Goal: Book appointment/travel/reservation

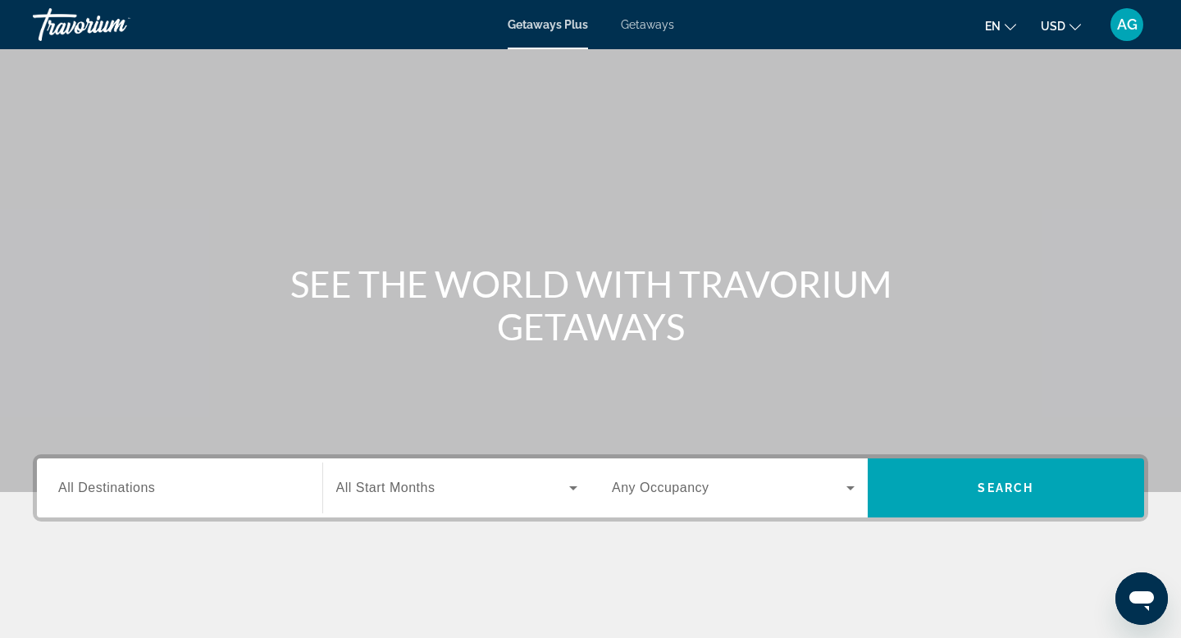
click at [641, 26] on span "Getaways" at bounding box center [647, 24] width 53 height 13
click at [216, 492] on input "Destination All Destinations" at bounding box center [179, 489] width 243 height 20
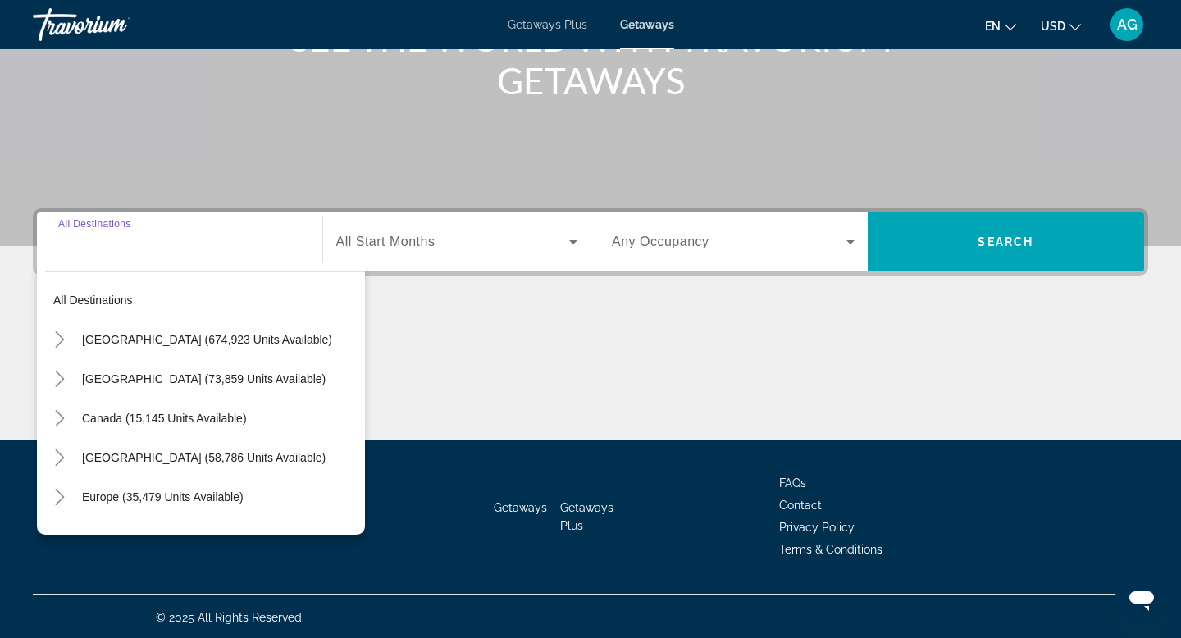
scroll to position [248, 0]
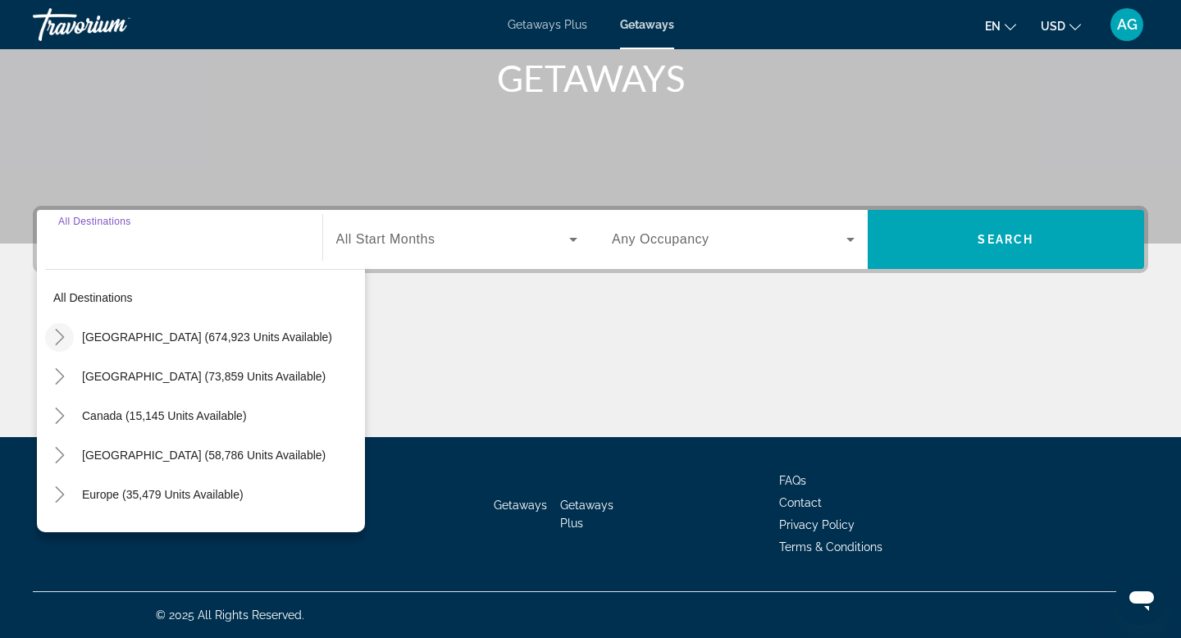
click at [61, 341] on icon "Toggle United States (674,923 units available)" at bounding box center [60, 337] width 16 height 16
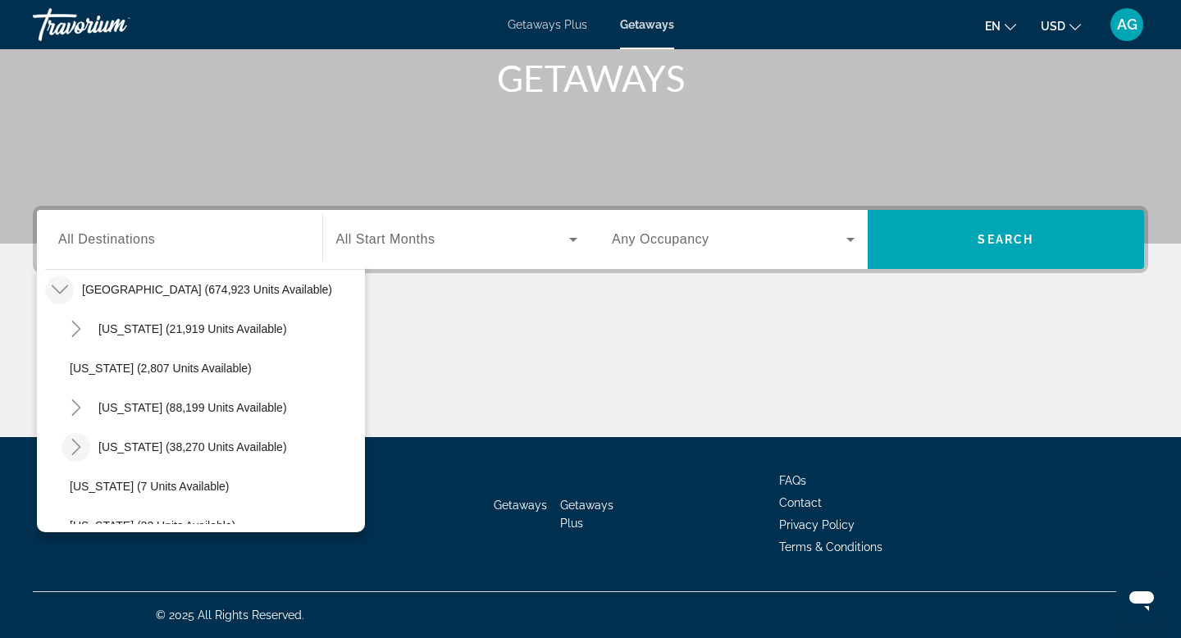
click at [80, 444] on icon "Toggle Colorado (38,270 units available)" at bounding box center [76, 447] width 16 height 16
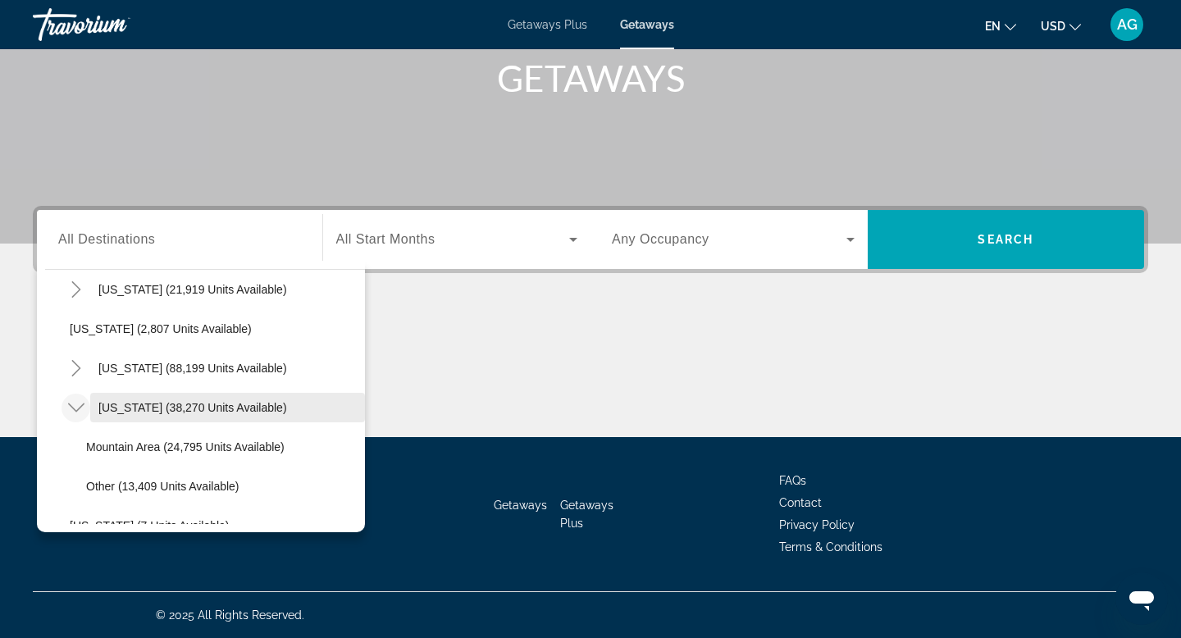
scroll to position [102, 0]
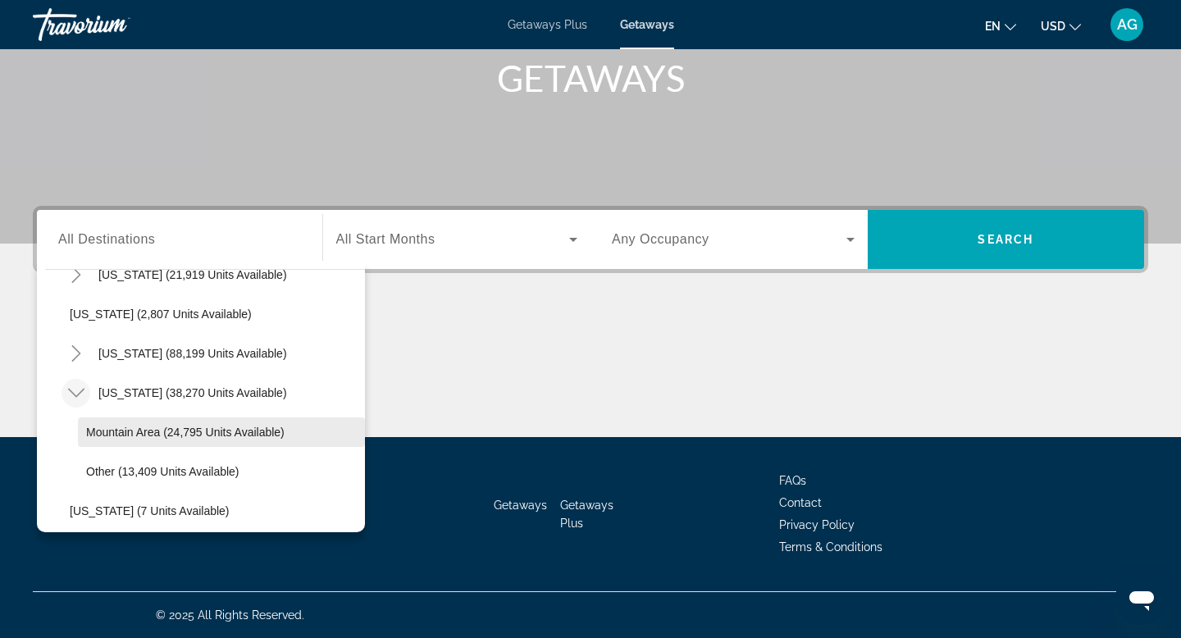
click at [155, 436] on span "Mountain Area (24,795 units available)" at bounding box center [185, 431] width 198 height 13
type input "**********"
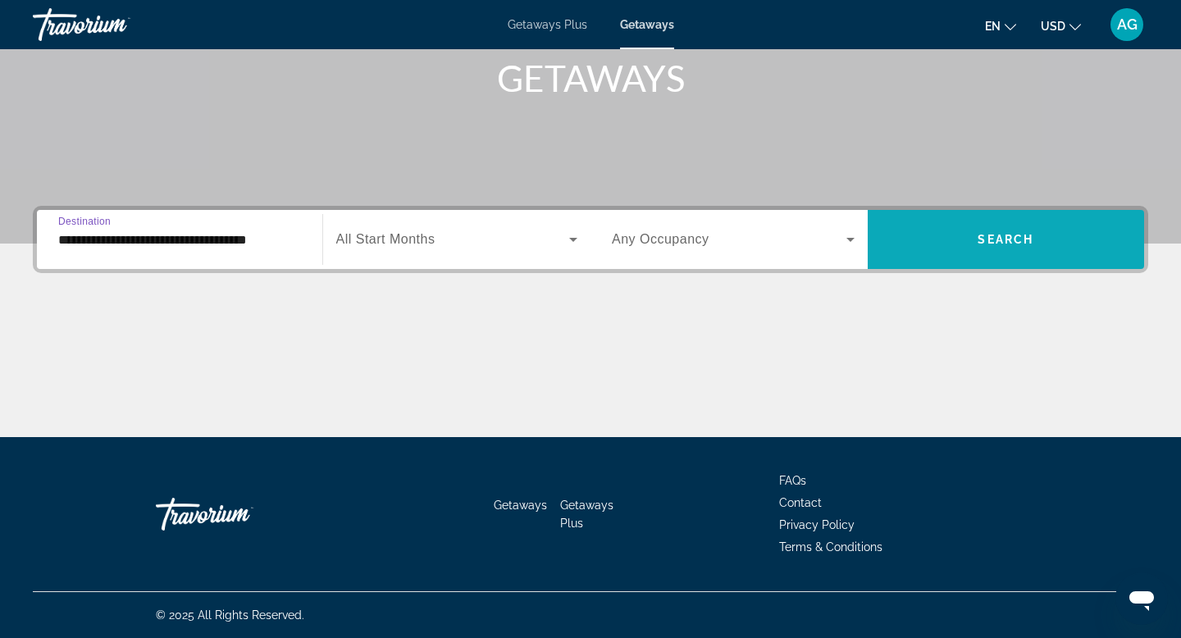
click at [958, 239] on span "Search widget" at bounding box center [1005, 239] width 277 height 39
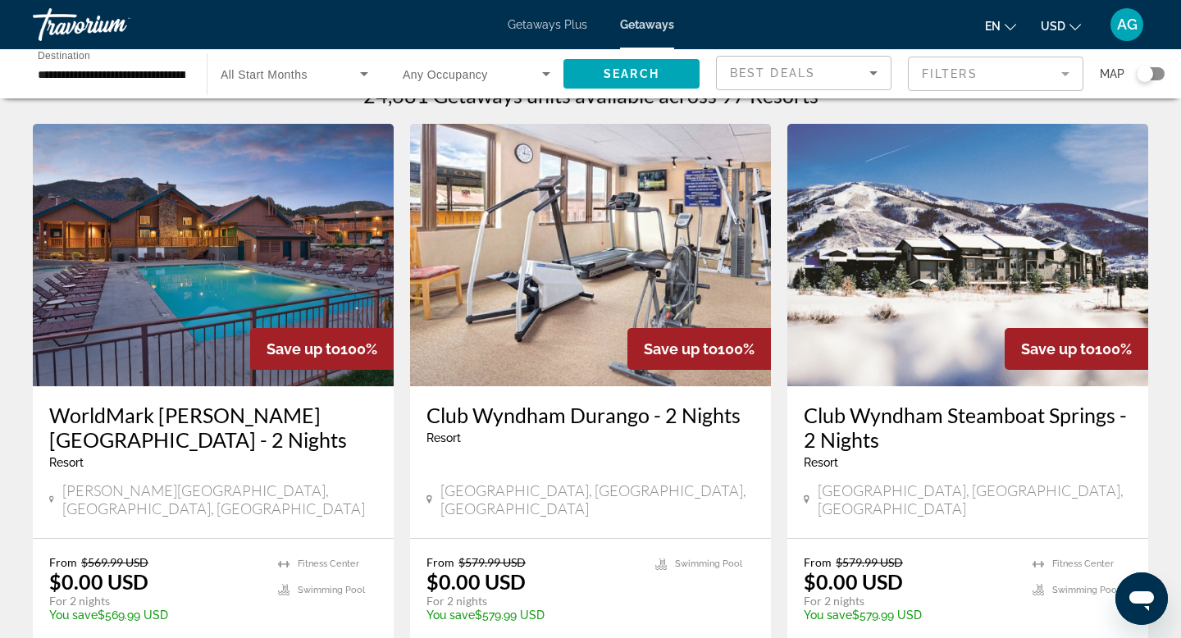
scroll to position [37, 0]
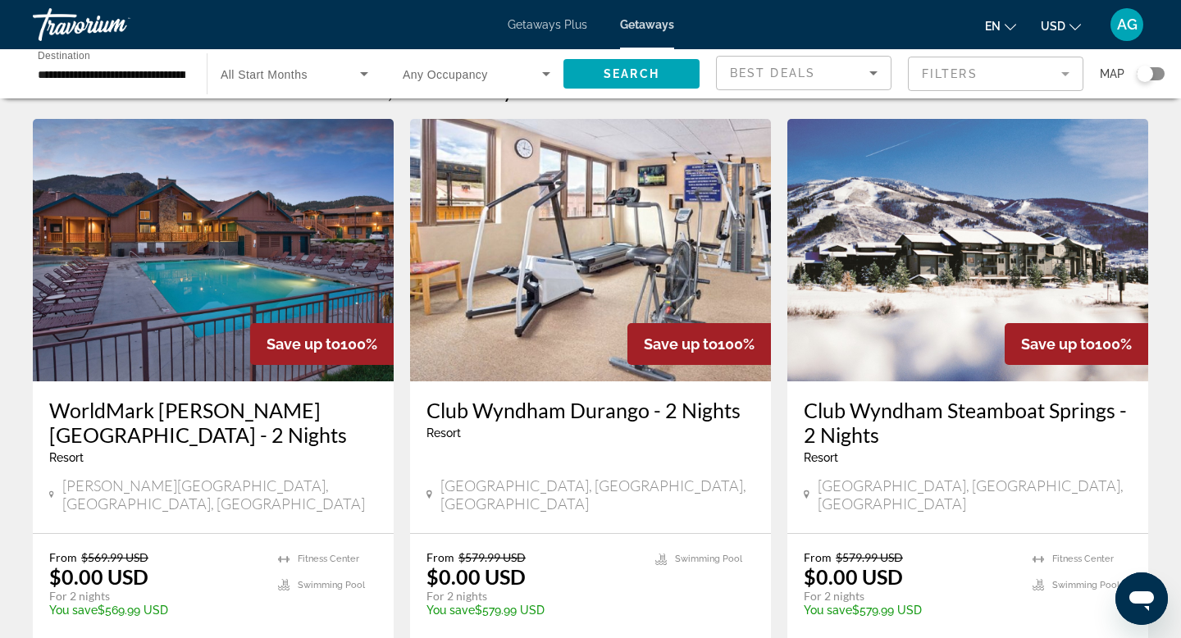
click at [1067, 79] on mat-form-field "Filters" at bounding box center [995, 74] width 175 height 34
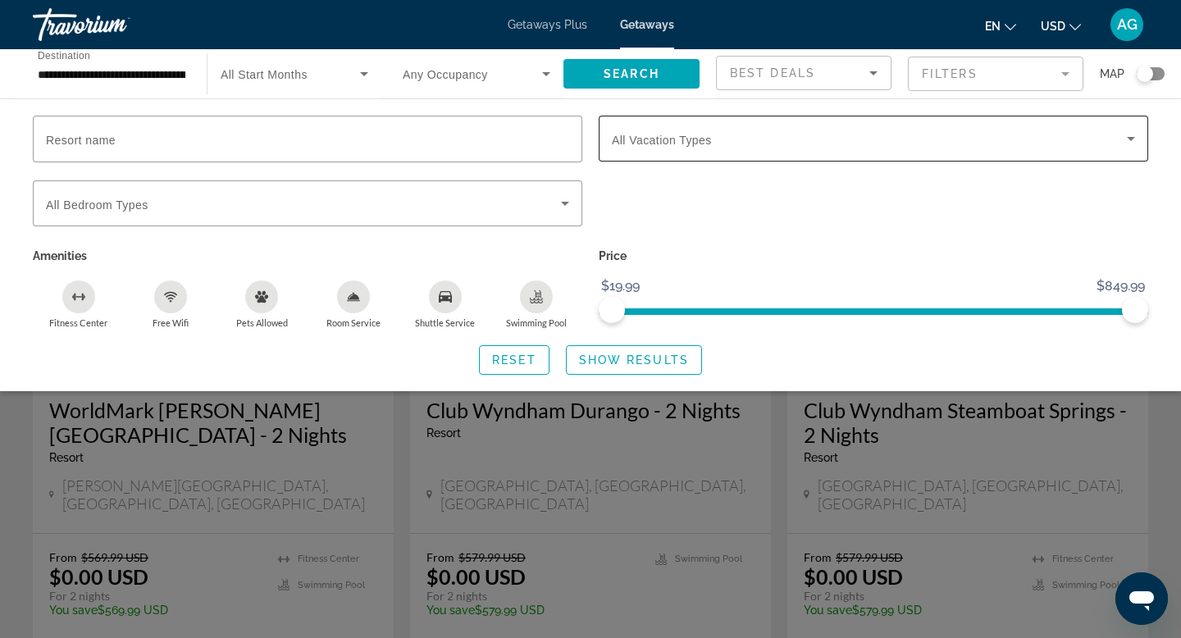
click at [897, 147] on span "Search widget" at bounding box center [869, 139] width 515 height 20
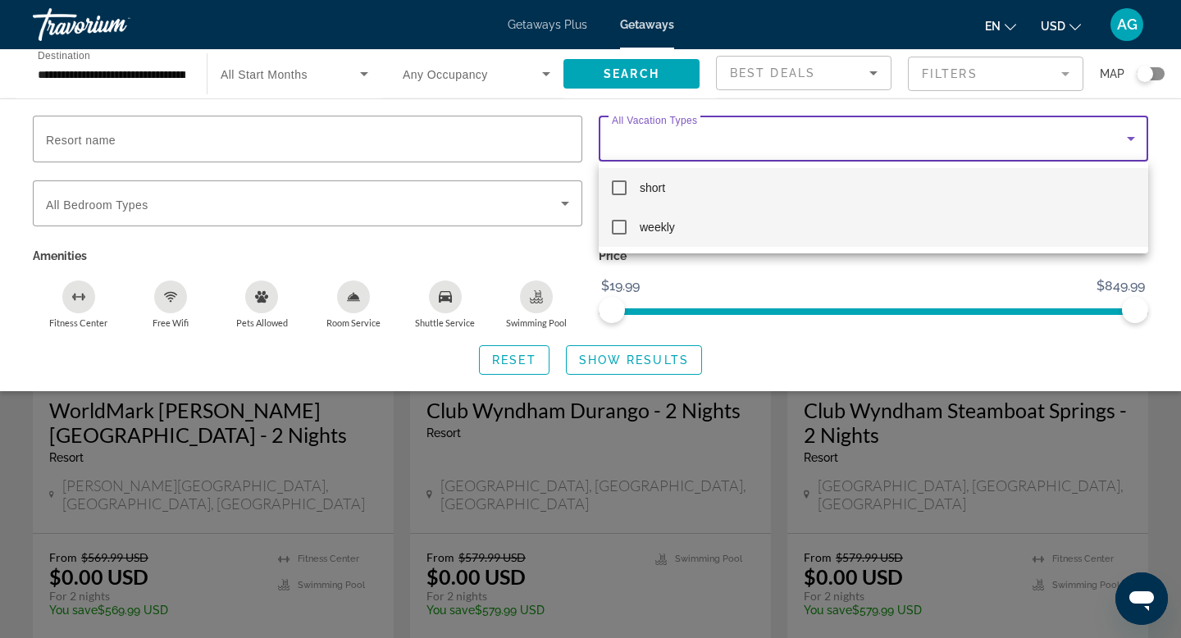
click at [708, 219] on mat-option "weekly" at bounding box center [872, 226] width 549 height 39
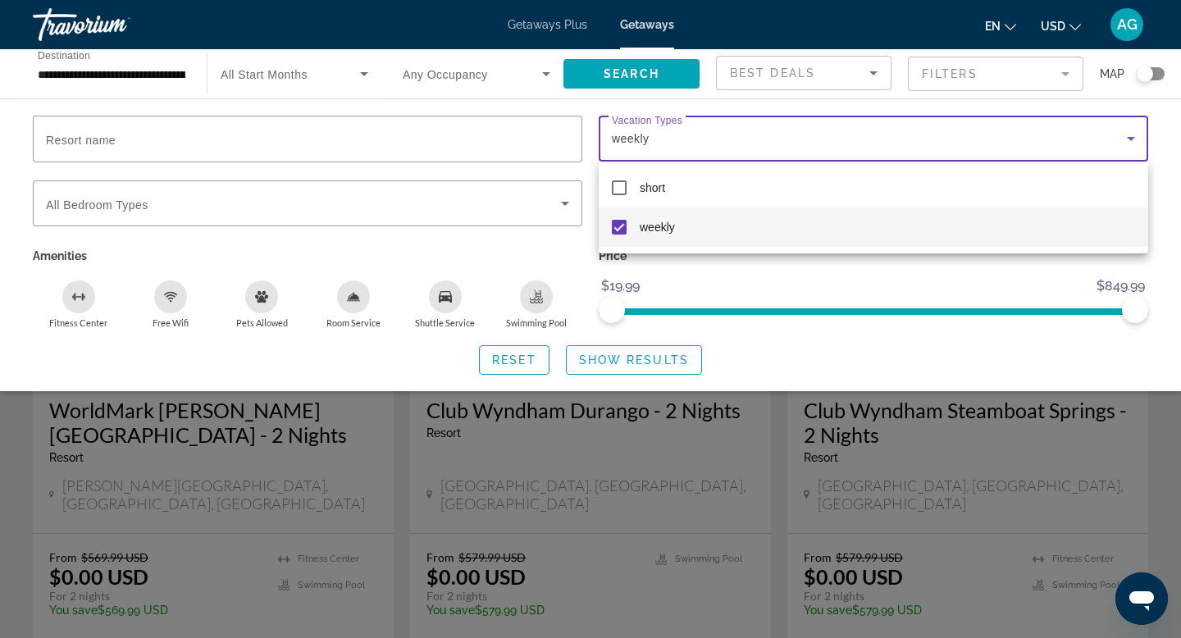
click at [651, 362] on div at bounding box center [590, 319] width 1181 height 638
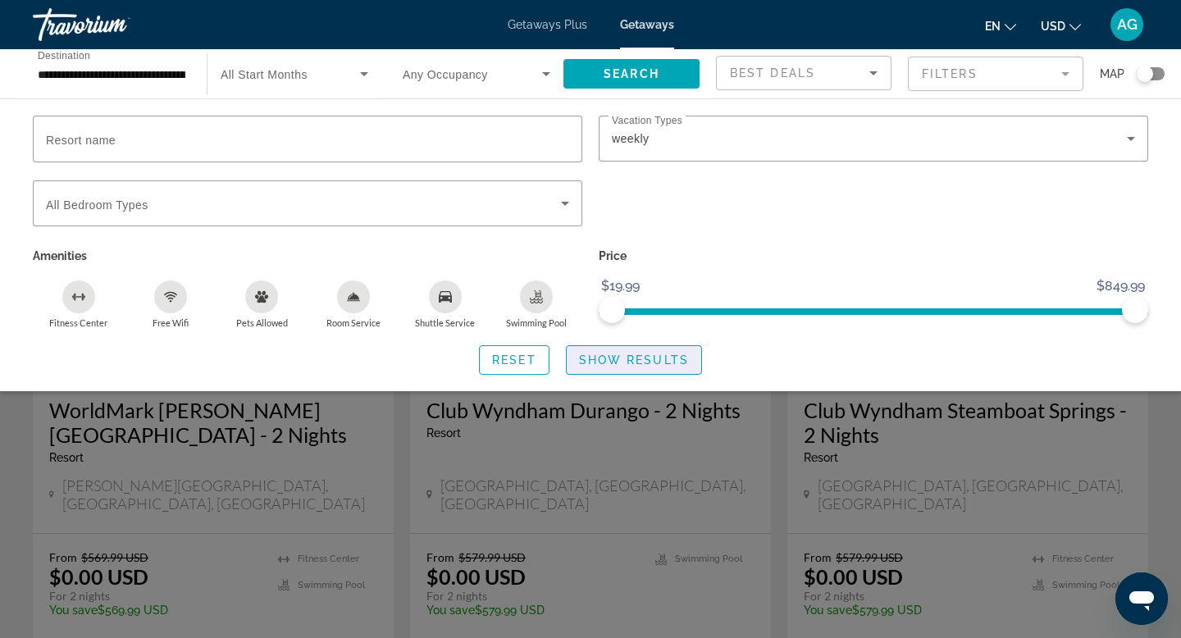
click at [651, 362] on span "Show Results" at bounding box center [634, 359] width 110 height 13
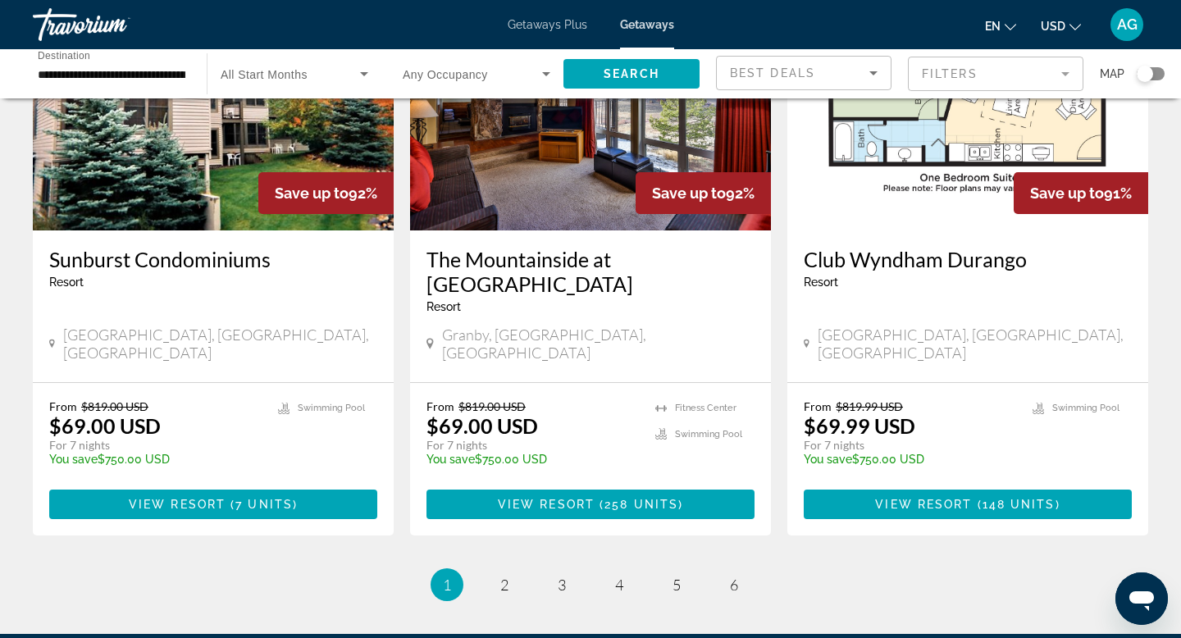
scroll to position [2049, 0]
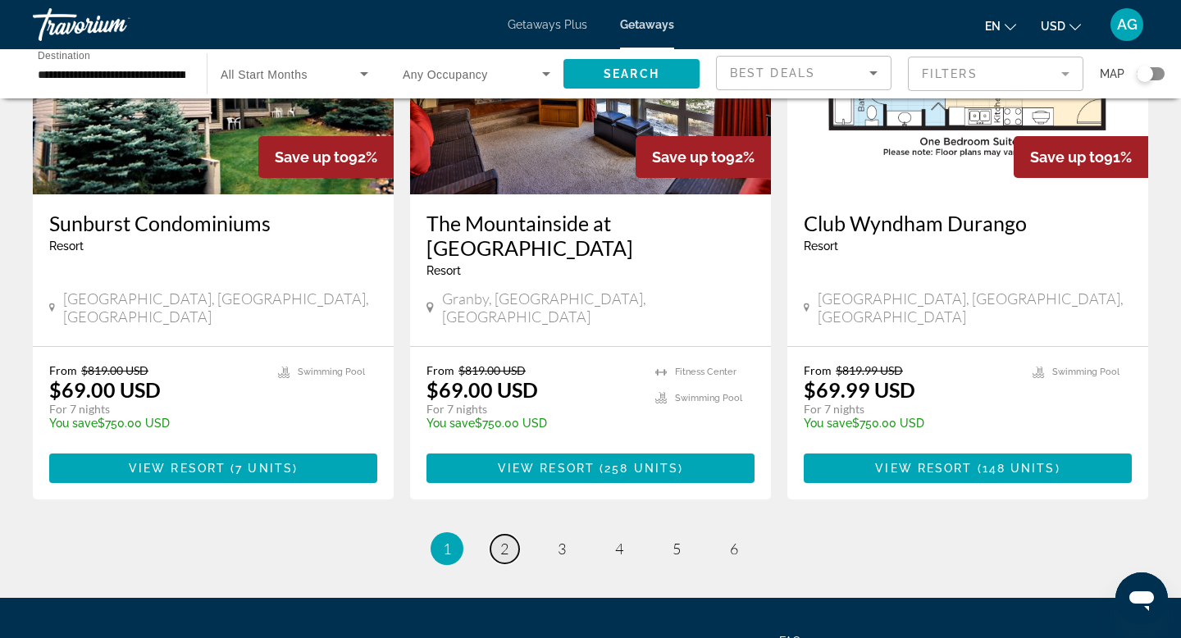
click at [508, 535] on link "page 2" at bounding box center [504, 549] width 29 height 29
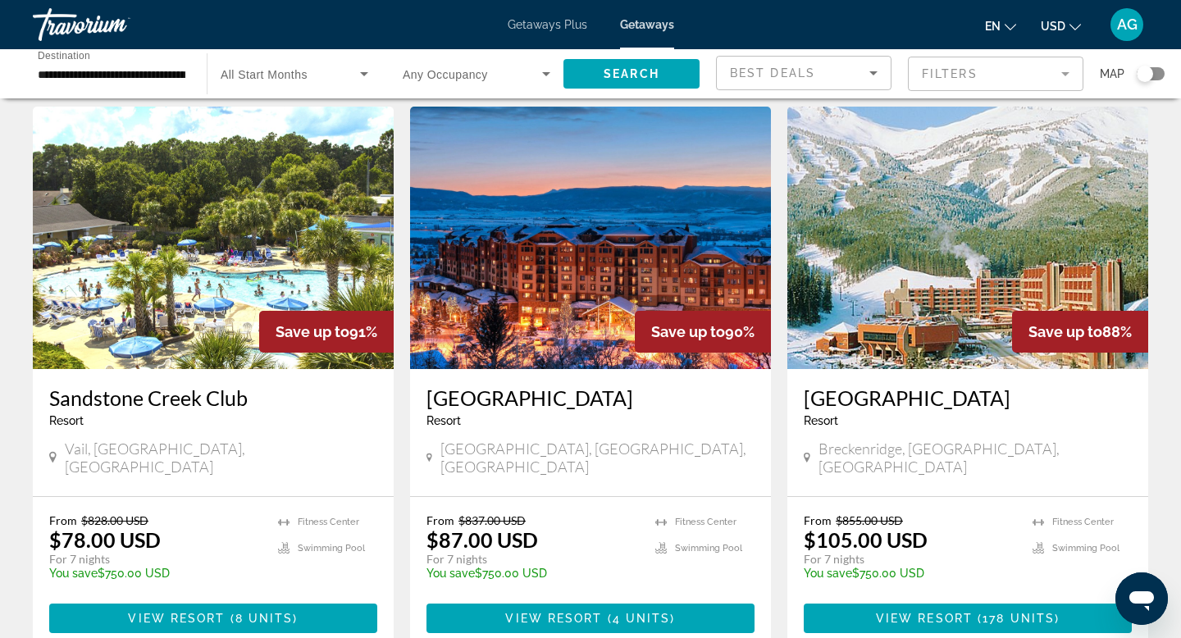
scroll to position [41, 0]
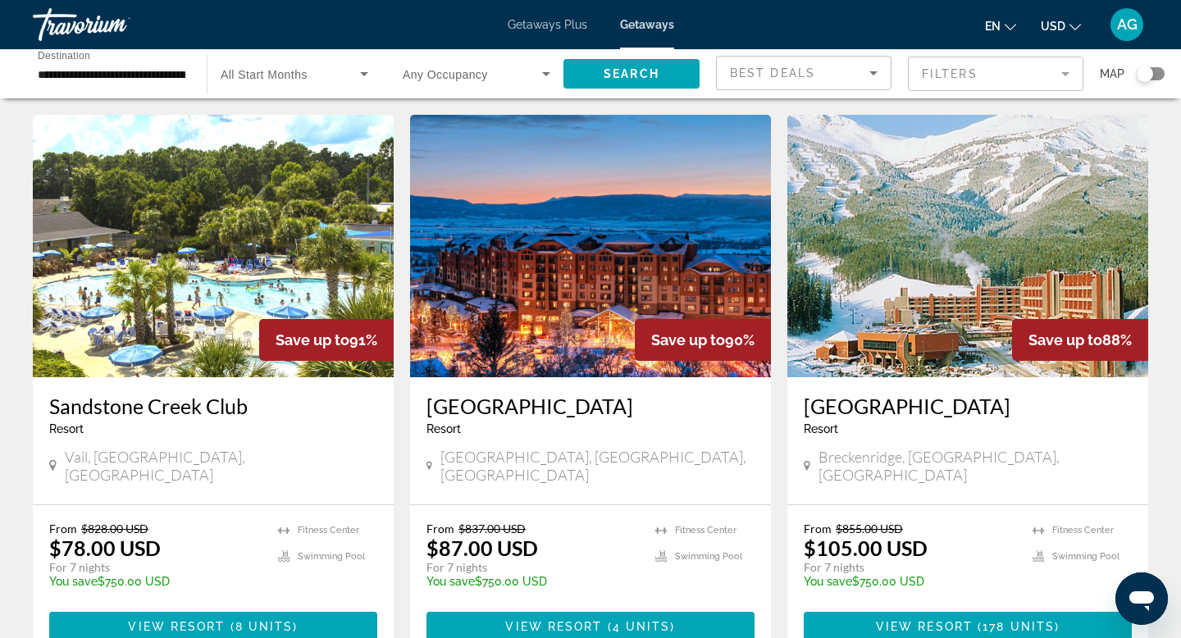
click at [267, 285] on img "Main content" at bounding box center [213, 246] width 361 height 262
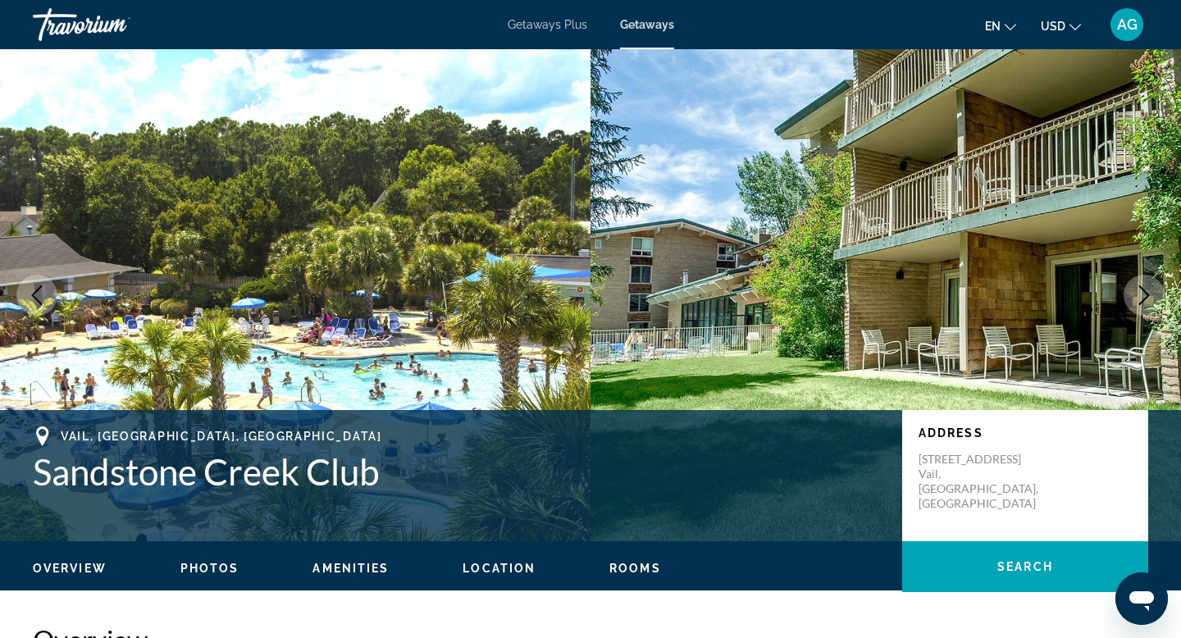
click at [1141, 293] on icon "Next image" at bounding box center [1144, 295] width 20 height 20
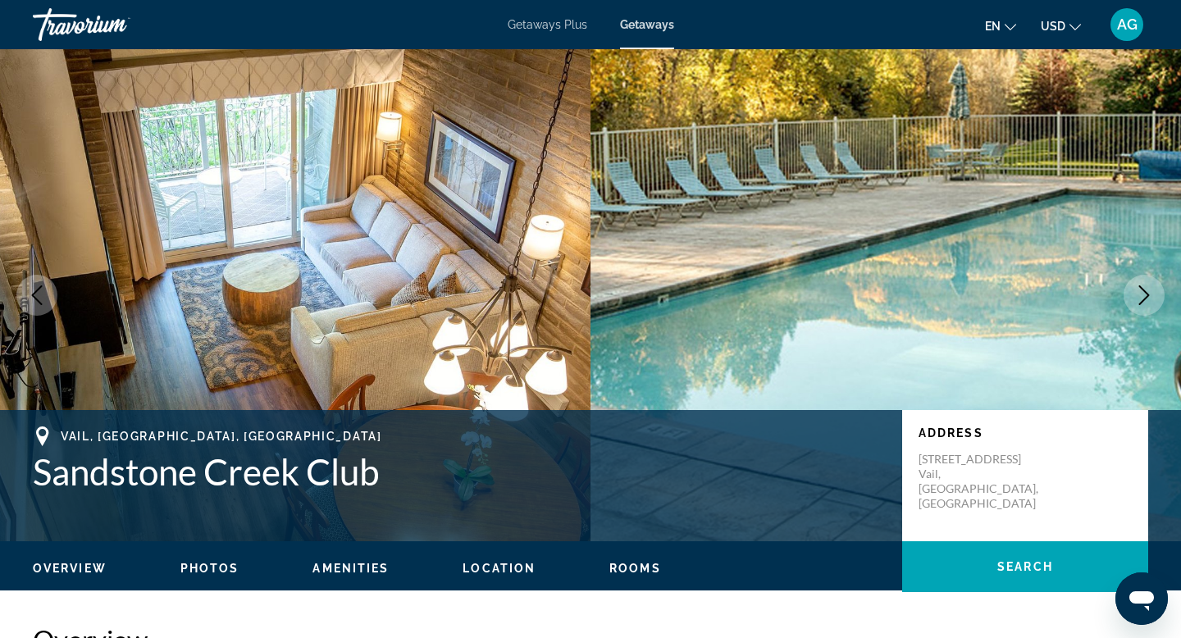
click at [1141, 293] on icon "Next image" at bounding box center [1144, 295] width 20 height 20
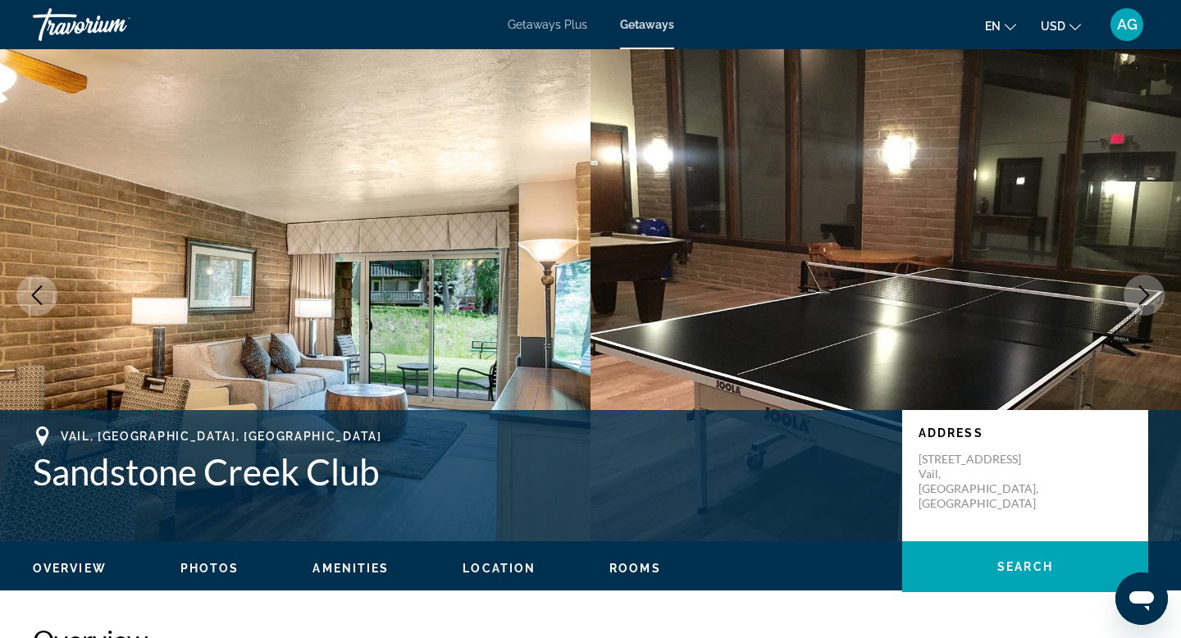
click at [1141, 293] on icon "Next image" at bounding box center [1144, 295] width 20 height 20
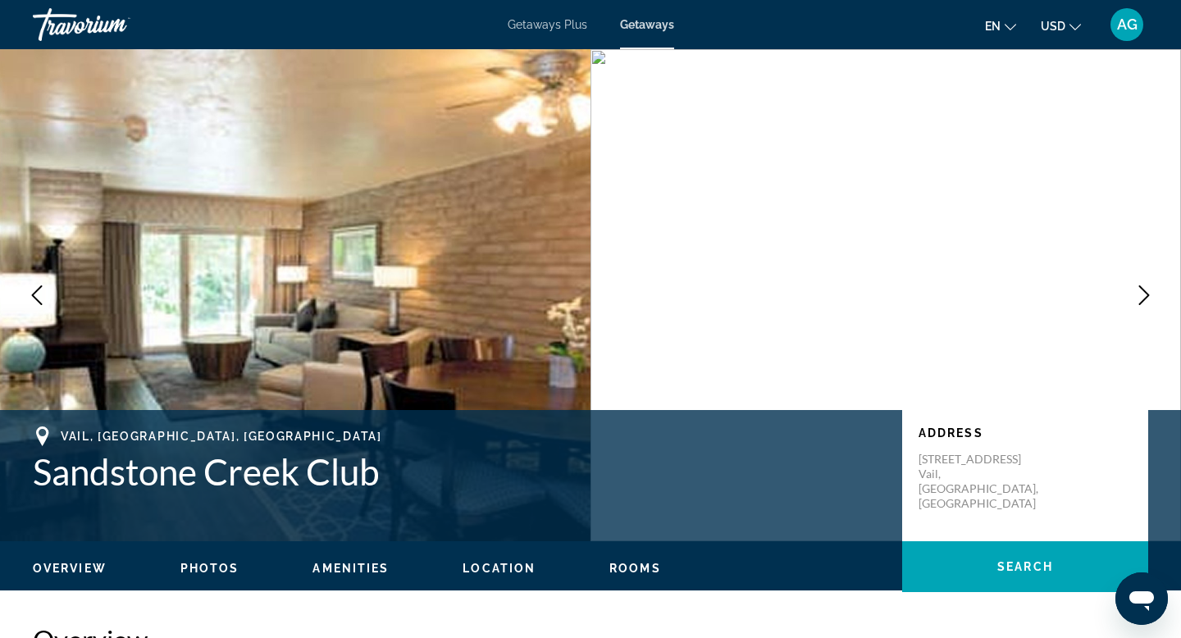
click at [1141, 293] on icon "Next image" at bounding box center [1144, 295] width 20 height 20
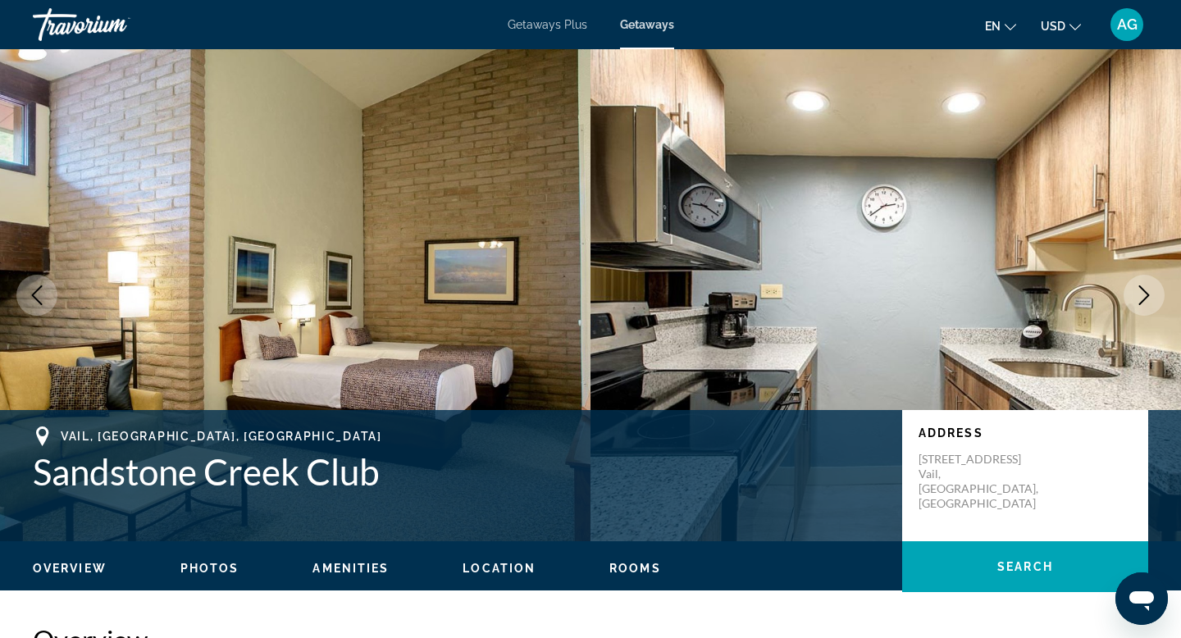
click at [1141, 293] on icon "Next image" at bounding box center [1144, 295] width 20 height 20
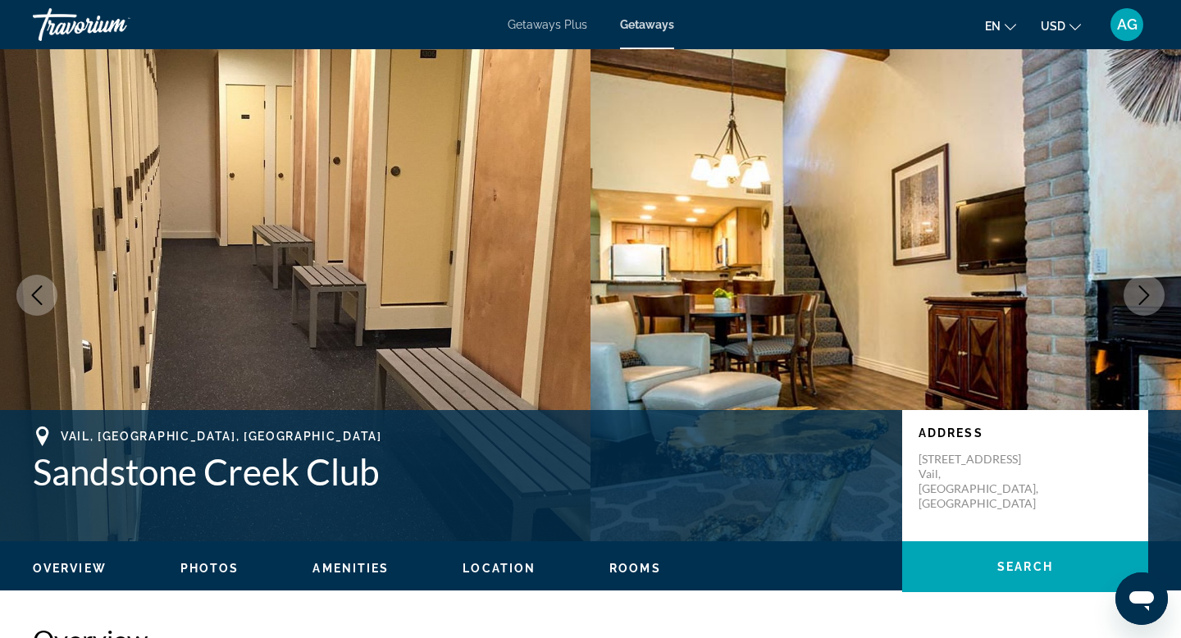
click at [1141, 293] on icon "Next image" at bounding box center [1144, 295] width 20 height 20
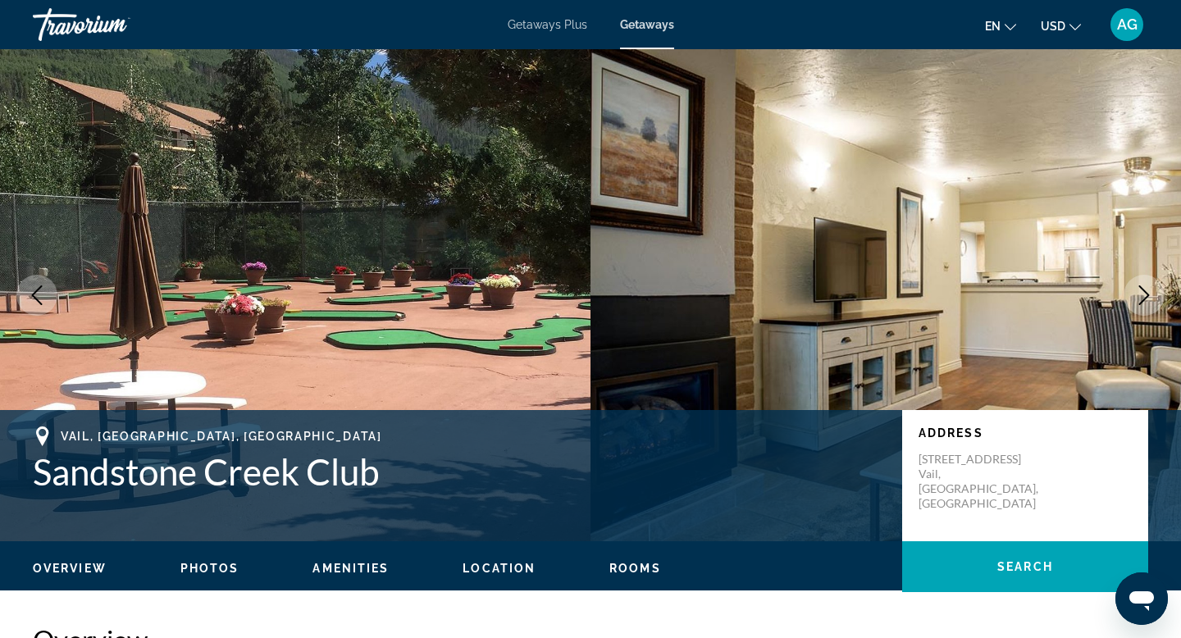
click at [1141, 293] on icon "Next image" at bounding box center [1144, 295] width 20 height 20
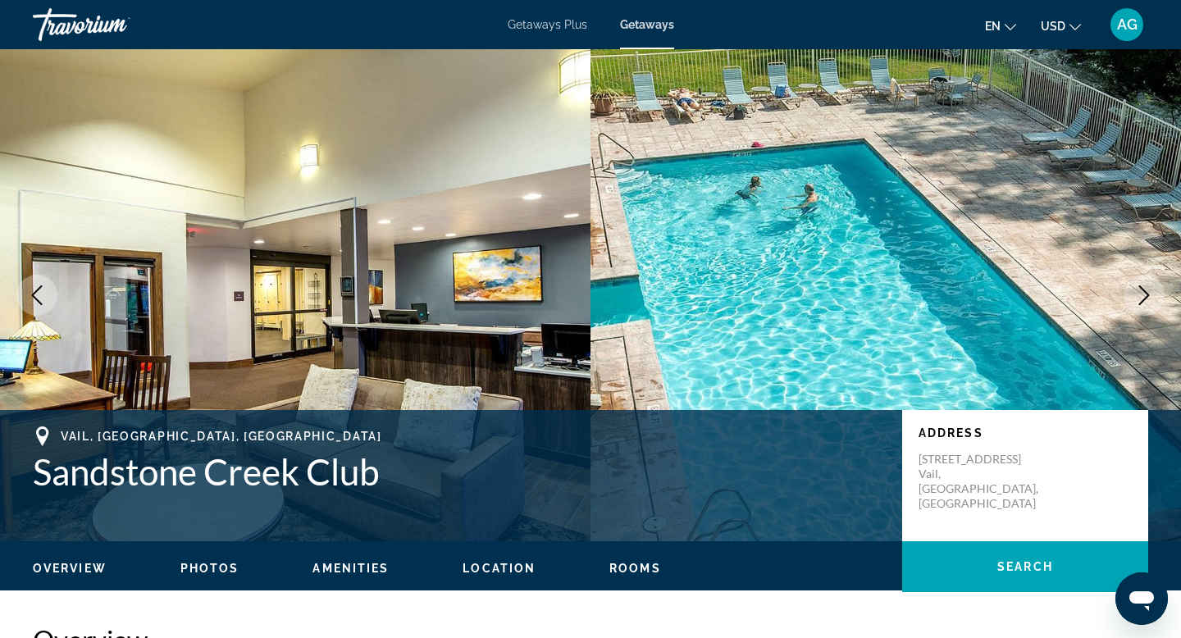
click at [1141, 293] on icon "Next image" at bounding box center [1144, 295] width 20 height 20
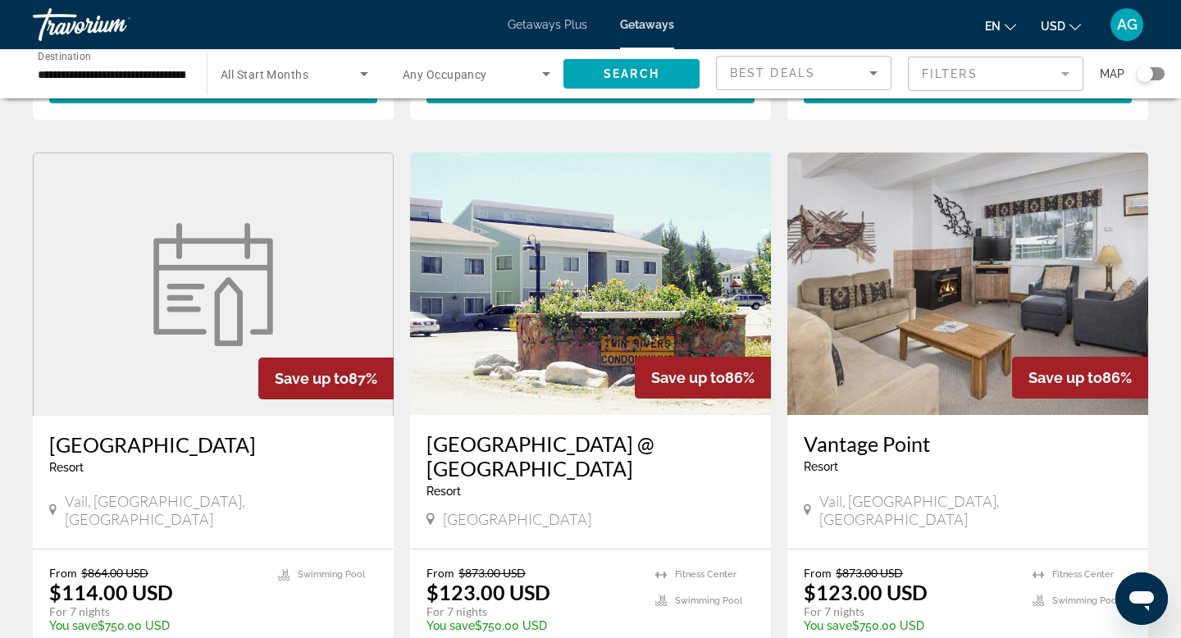
scroll to position [1158, 0]
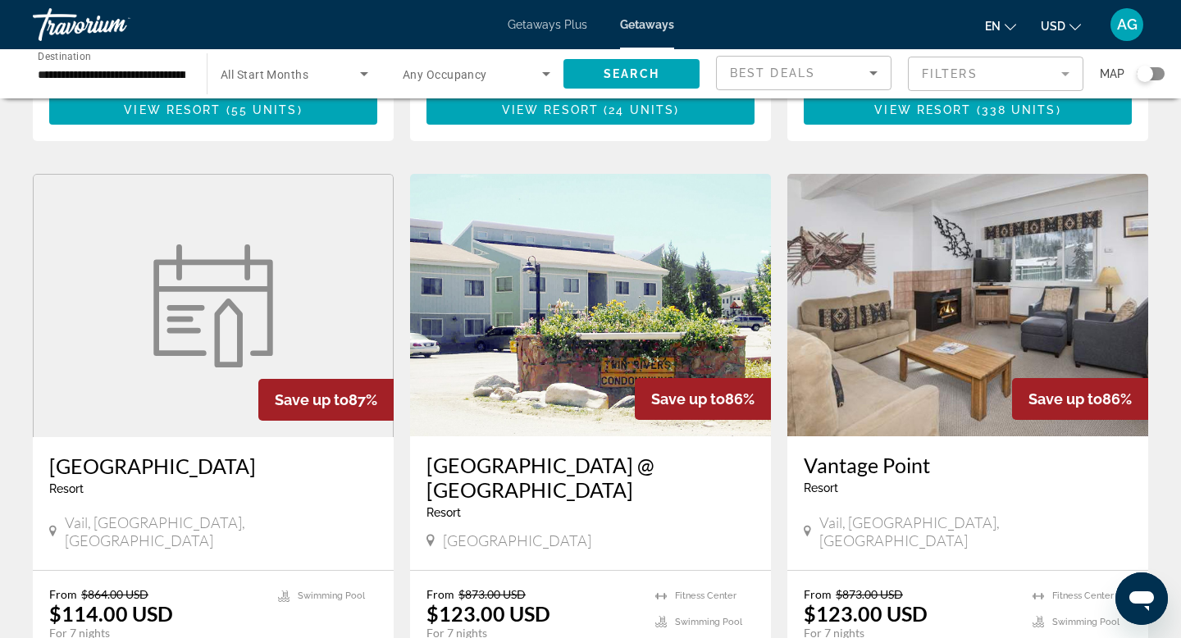
click at [895, 286] on img "Main content" at bounding box center [967, 305] width 361 height 262
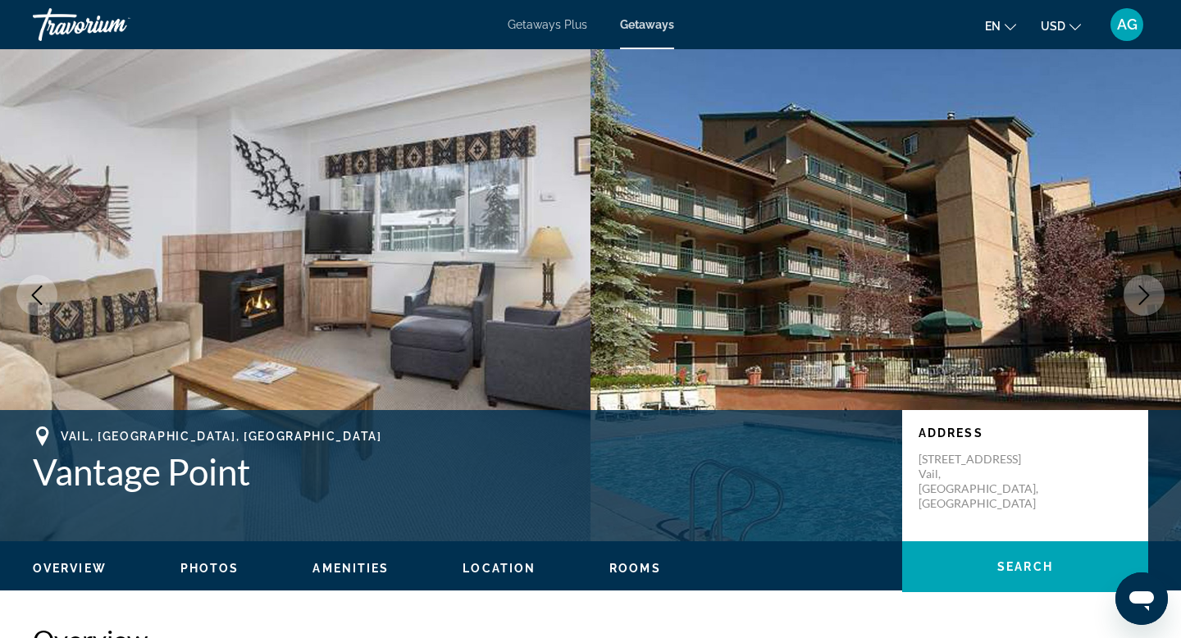
click at [1143, 287] on icon "Next image" at bounding box center [1144, 295] width 20 height 20
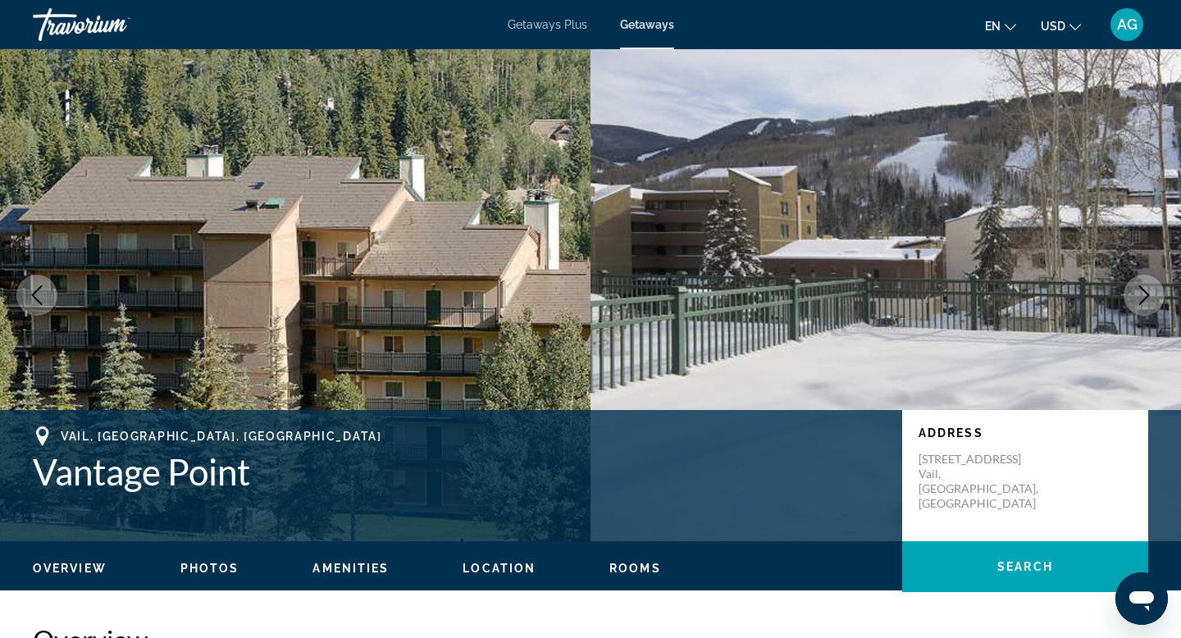
click at [1143, 287] on icon "Next image" at bounding box center [1144, 295] width 20 height 20
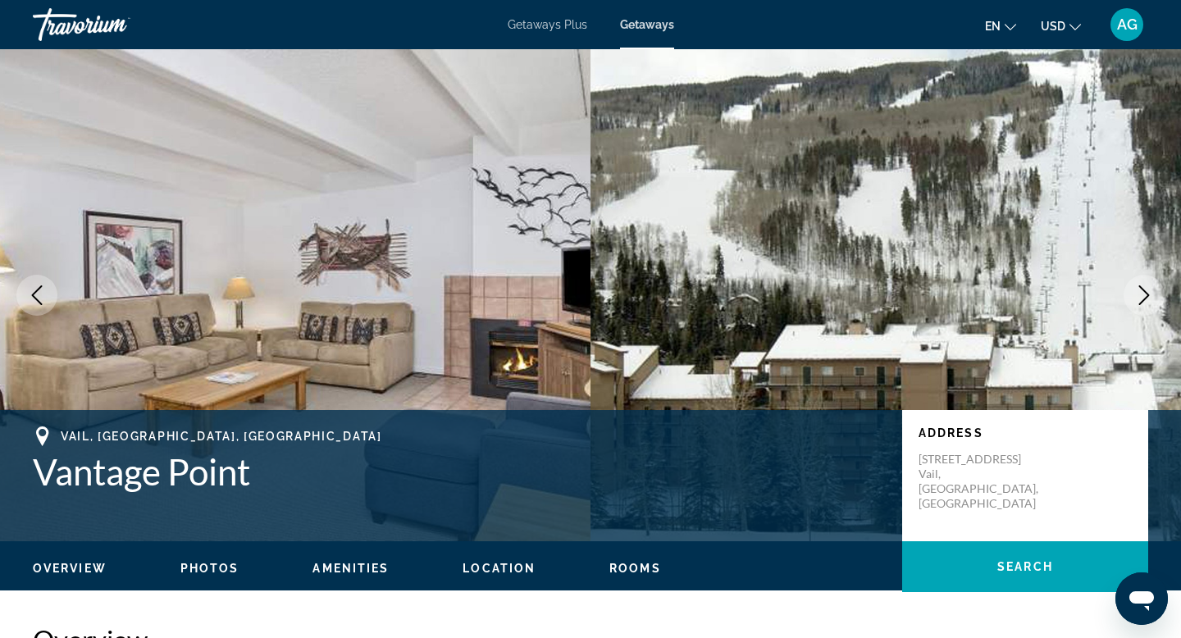
click at [1143, 287] on icon "Next image" at bounding box center [1144, 295] width 20 height 20
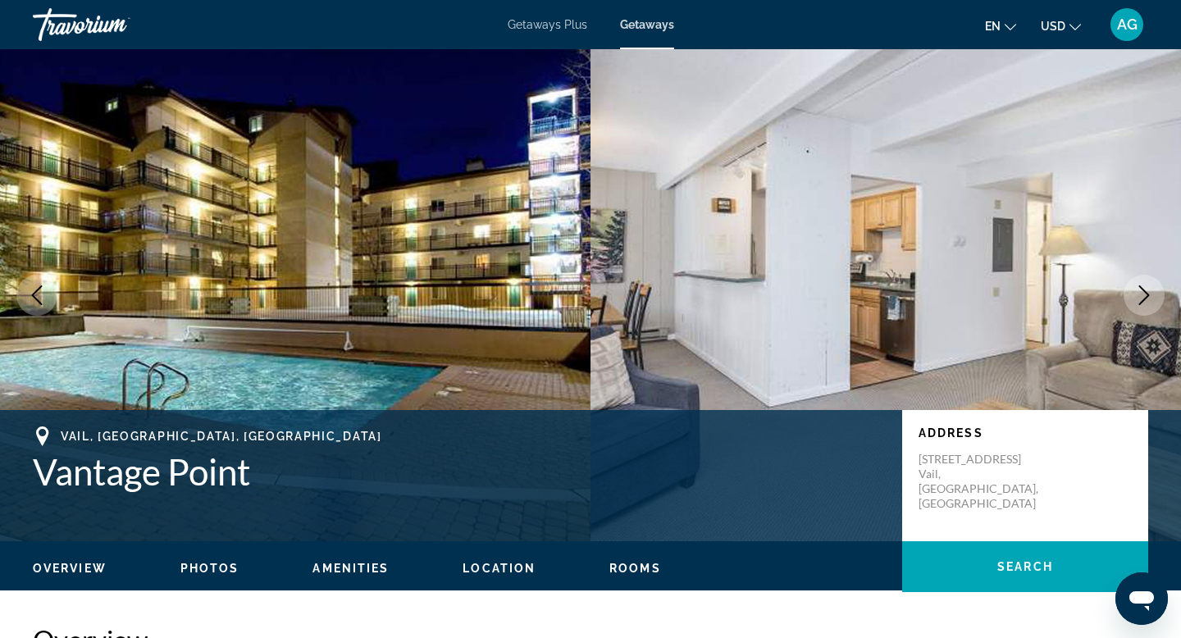
click at [1143, 287] on icon "Next image" at bounding box center [1144, 295] width 20 height 20
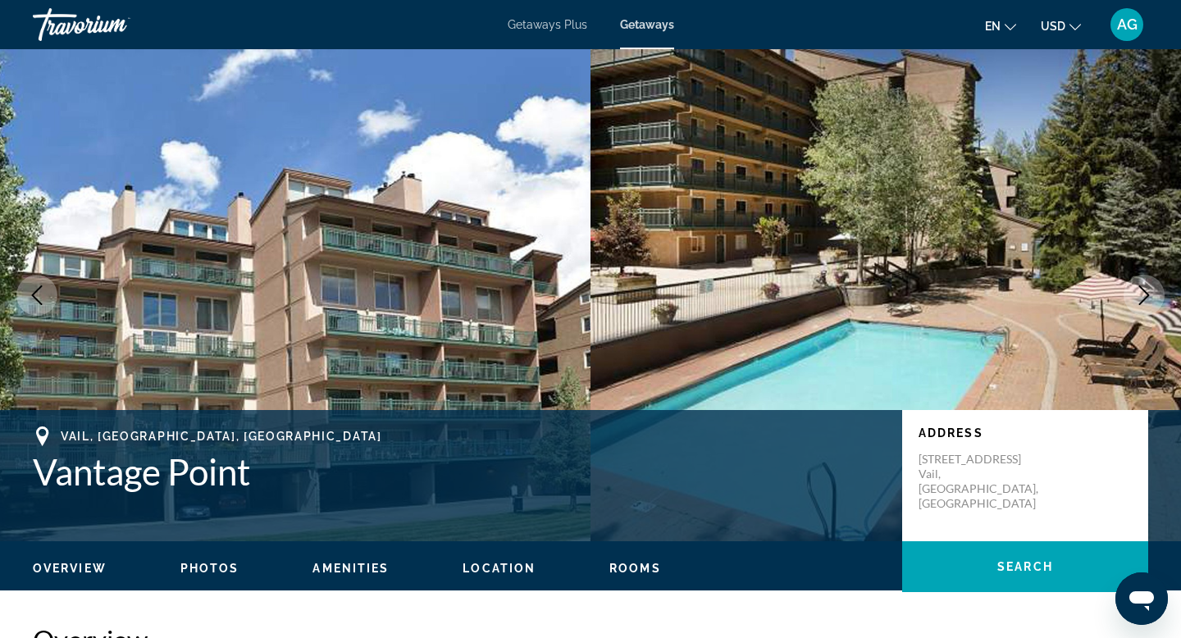
click at [1143, 287] on icon "Next image" at bounding box center [1144, 295] width 20 height 20
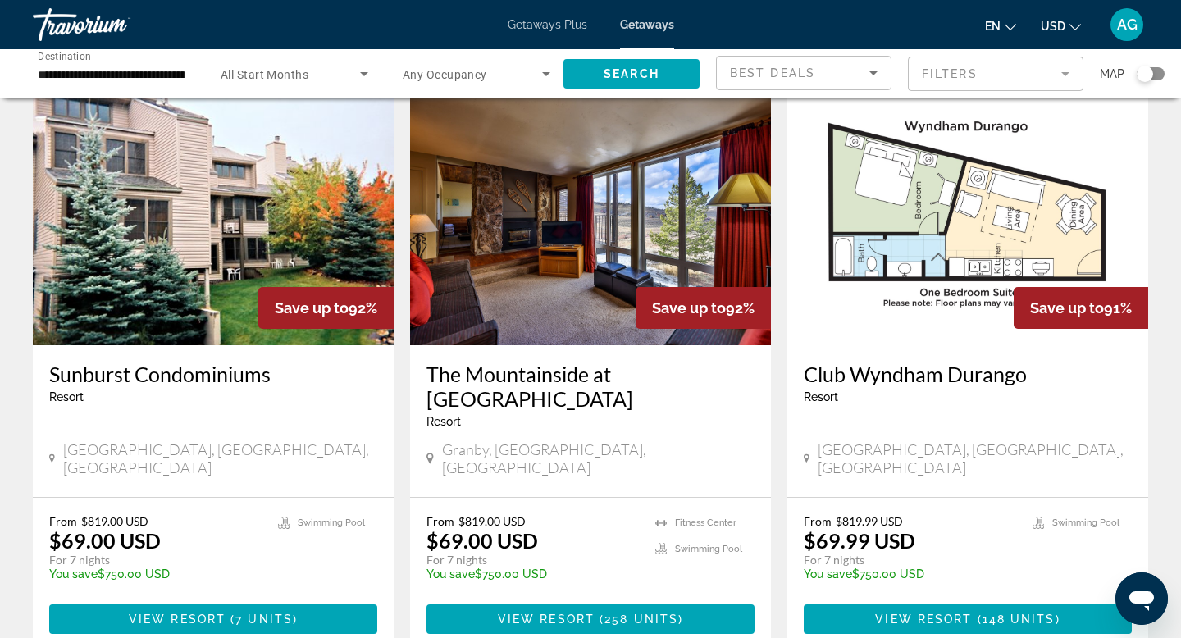
scroll to position [1904, 0]
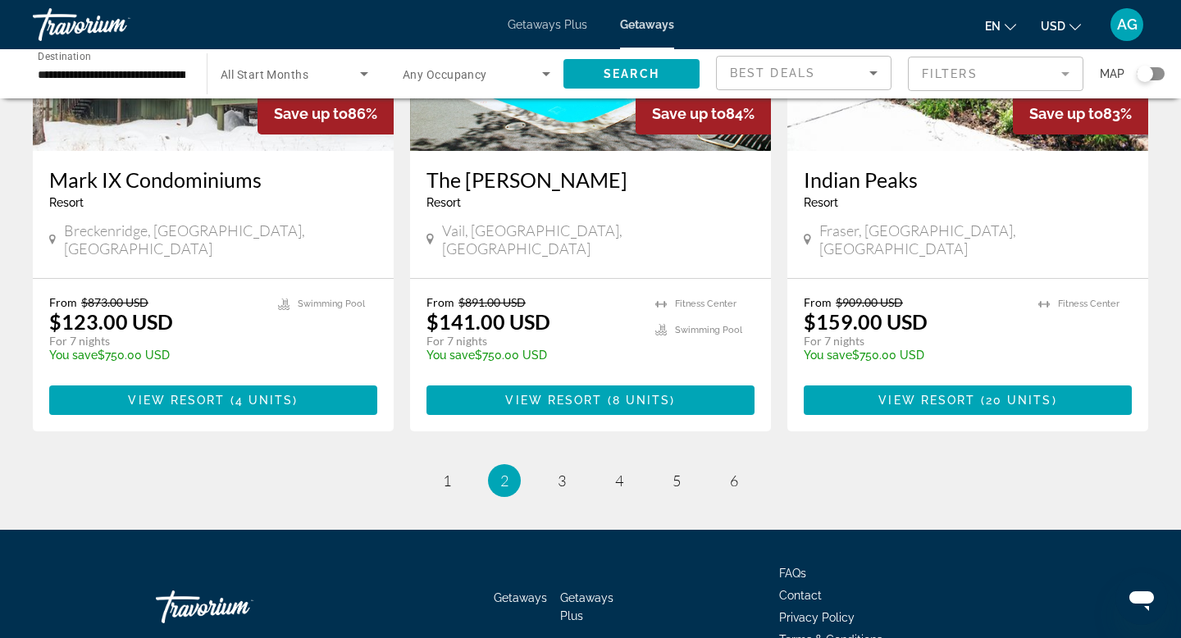
scroll to position [2039, 0]
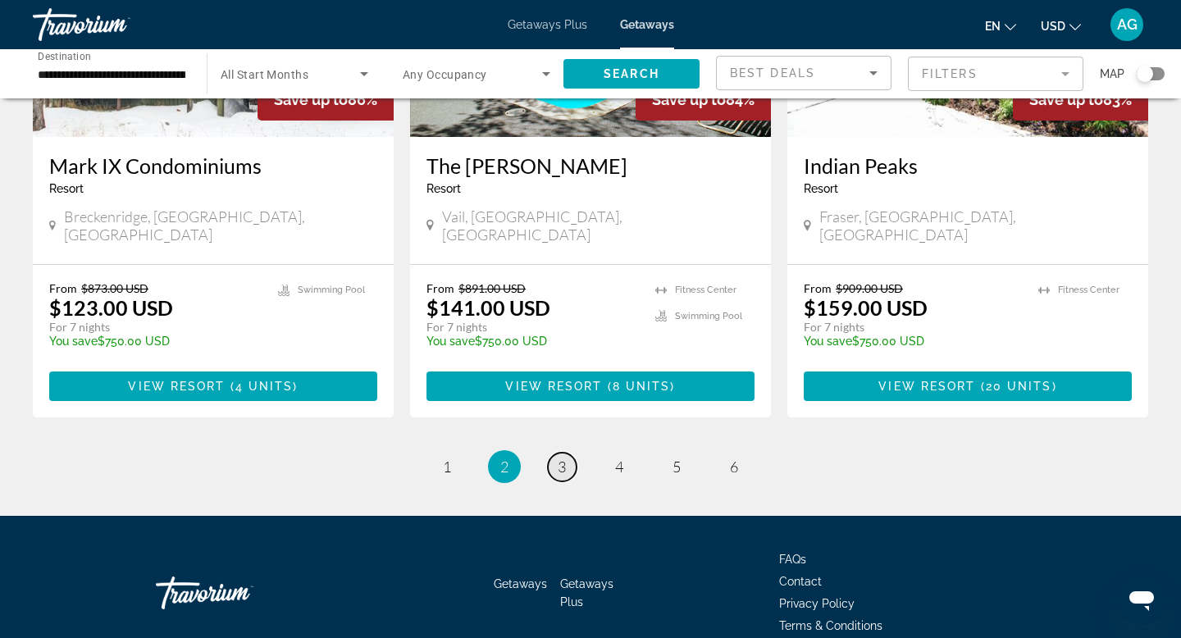
click at [558, 457] on span "3" at bounding box center [561, 466] width 8 height 18
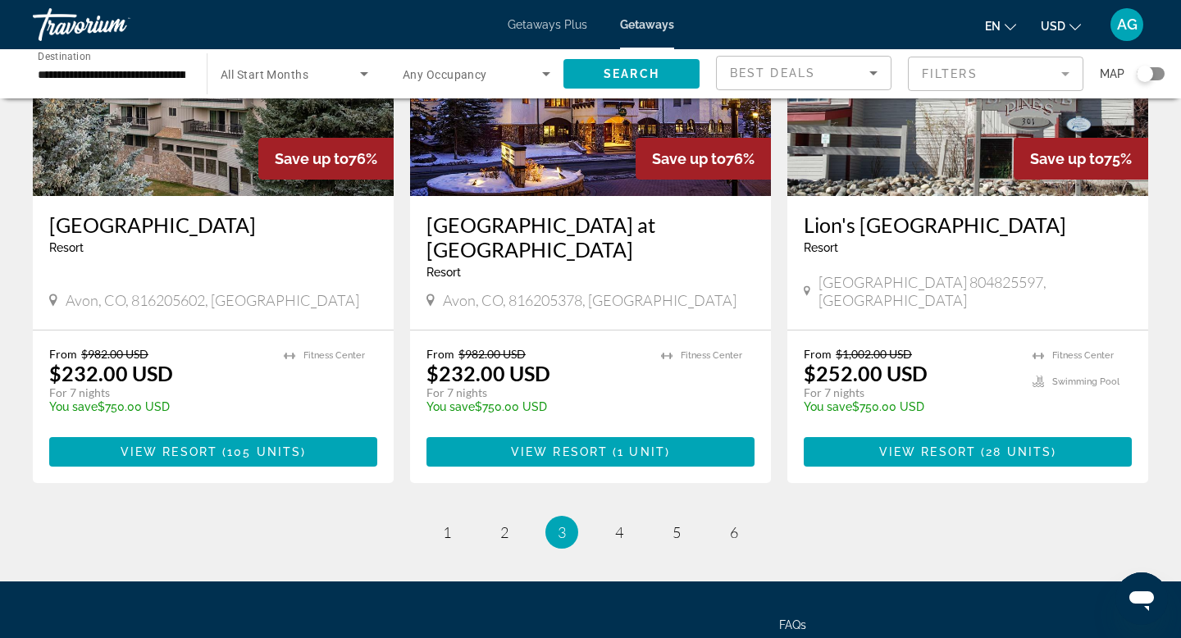
scroll to position [2064, 0]
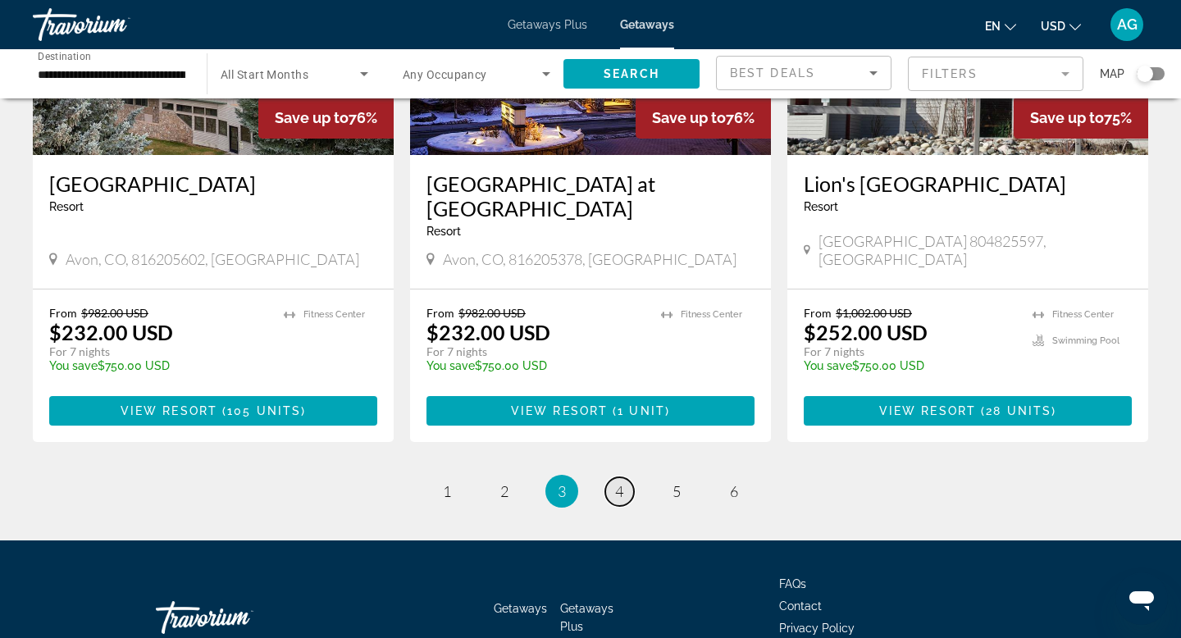
click at [622, 482] on span "4" at bounding box center [619, 491] width 8 height 18
